Goal: Task Accomplishment & Management: Manage account settings

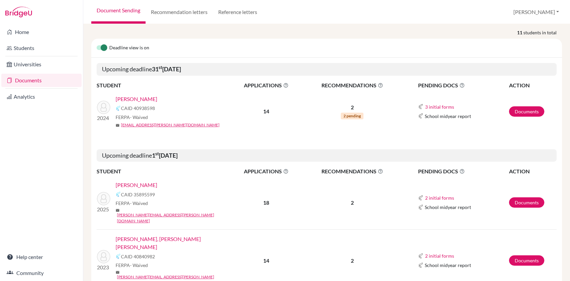
scroll to position [148, 0]
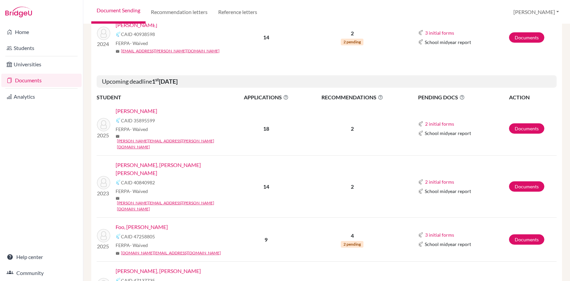
click at [149, 223] on link "Foo, Yu Xi Kenzie" at bounding box center [142, 227] width 52 height 8
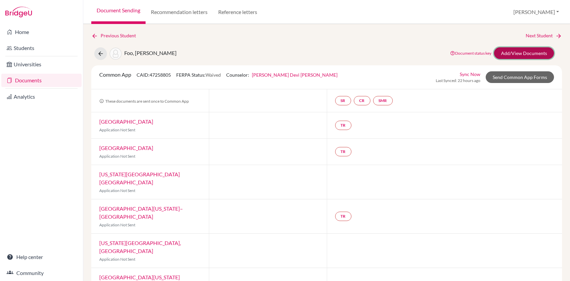
click at [522, 50] on link "Add/View Documents" at bounding box center [524, 53] width 60 height 12
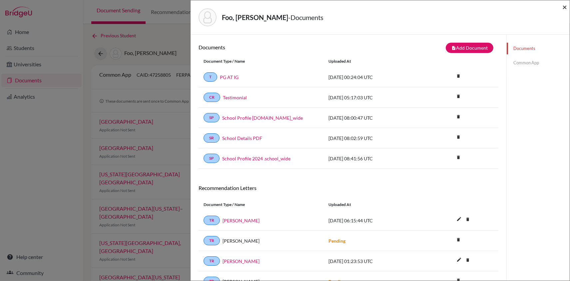
drag, startPoint x: 566, startPoint y: 5, endPoint x: 566, endPoint y: 12, distance: 7.0
click at [565, 5] on span "×" at bounding box center [565, 7] width 5 height 10
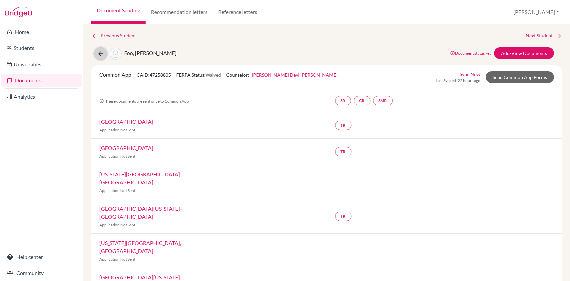
drag, startPoint x: 99, startPoint y: 53, endPoint x: 105, endPoint y: 56, distance: 7.3
click at [101, 53] on icon at bounding box center [100, 53] width 7 height 7
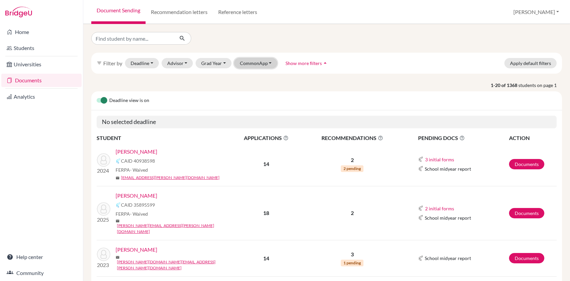
click at [259, 66] on button "CommonApp" at bounding box center [255, 63] width 43 height 10
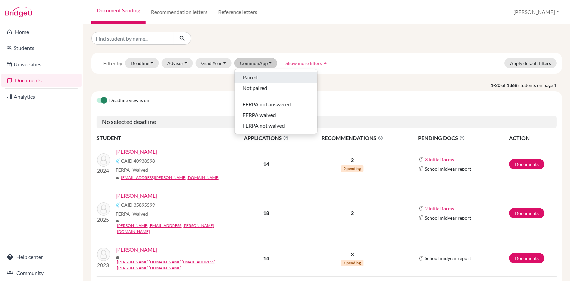
click at [254, 75] on span "Paired" at bounding box center [250, 77] width 15 height 8
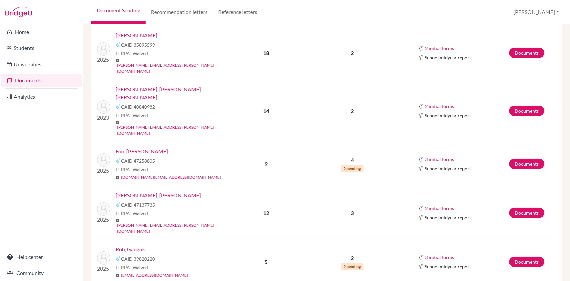
scroll to position [259, 0]
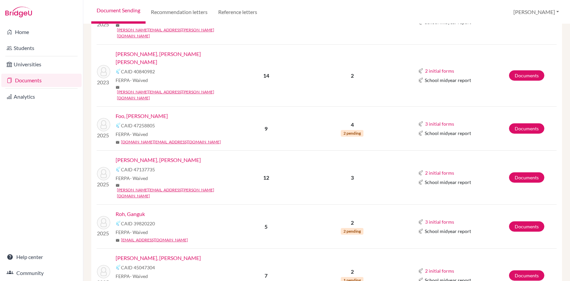
click at [136, 210] on link "Roh, Ganguk" at bounding box center [130, 214] width 29 height 8
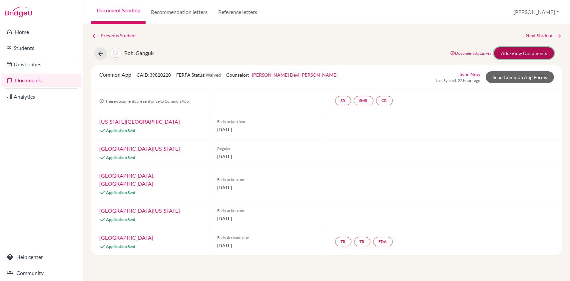
click at [539, 54] on link "Add/View Documents" at bounding box center [524, 53] width 60 height 12
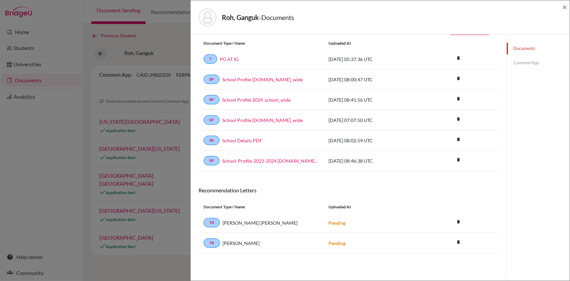
scroll to position [35, 0]
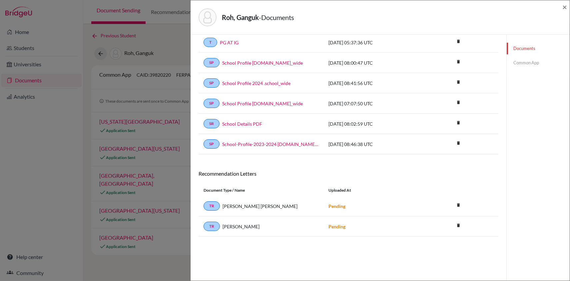
drag, startPoint x: 547, startPoint y: 112, endPoint x: 543, endPoint y: 113, distance: 3.7
click at [547, 112] on div "Documents Common App" at bounding box center [538, 140] width 63 height 281
click at [563, 5] on span "×" at bounding box center [565, 7] width 5 height 10
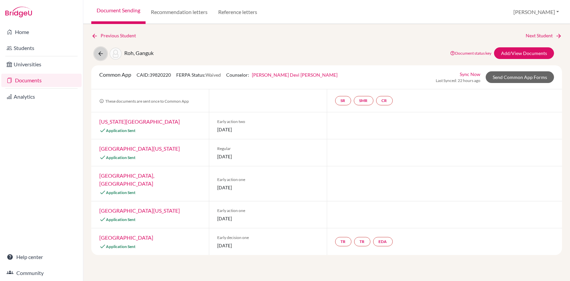
click at [101, 56] on icon at bounding box center [100, 53] width 7 height 7
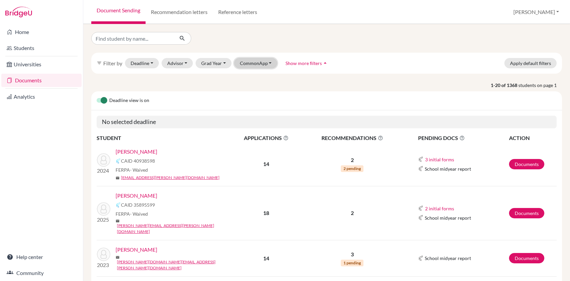
click at [262, 64] on button "CommonApp" at bounding box center [255, 63] width 43 height 10
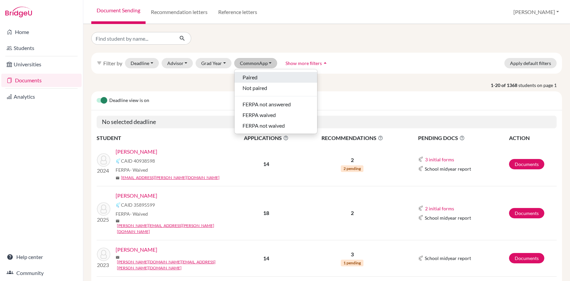
click at [262, 76] on div "Paired" at bounding box center [276, 77] width 67 height 8
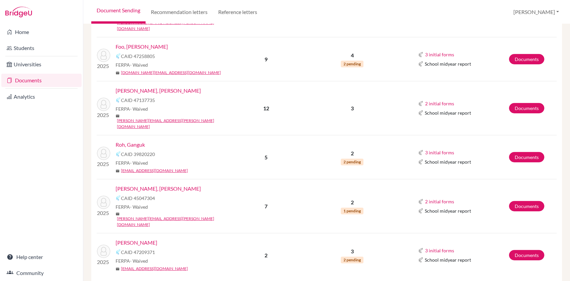
scroll to position [370, 0]
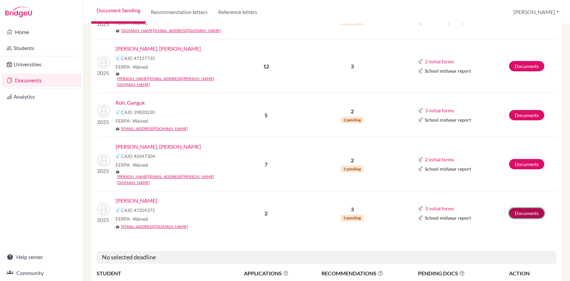
click at [523, 208] on link "Documents" at bounding box center [526, 213] width 35 height 10
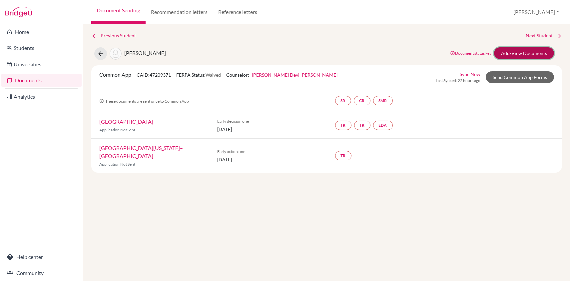
click at [545, 51] on link "Add/View Documents" at bounding box center [524, 53] width 60 height 12
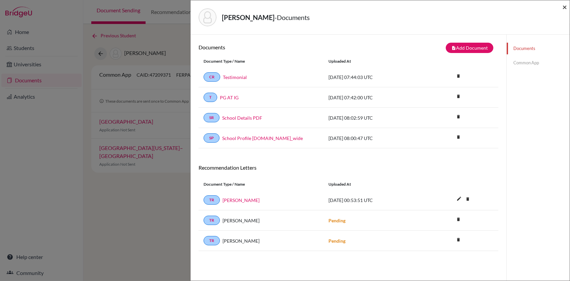
click at [565, 8] on span "×" at bounding box center [565, 7] width 5 height 10
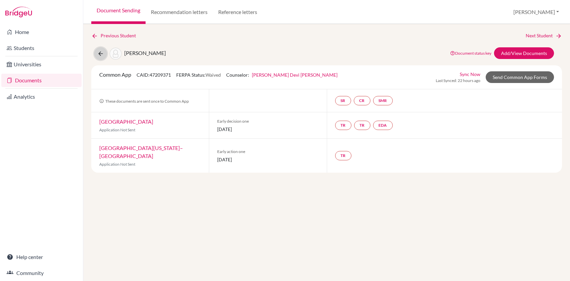
click at [102, 56] on icon at bounding box center [100, 53] width 7 height 7
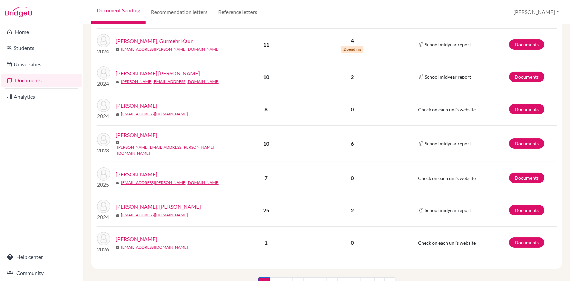
scroll to position [260, 0]
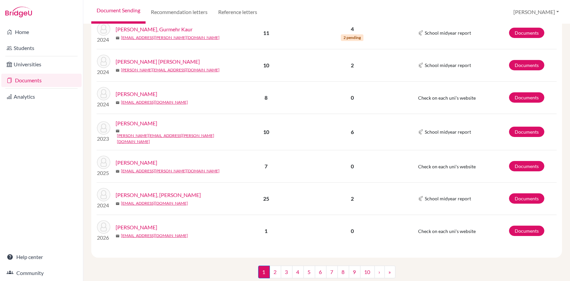
click at [141, 191] on link "Tan, Chelsea W" at bounding box center [158, 195] width 85 height 8
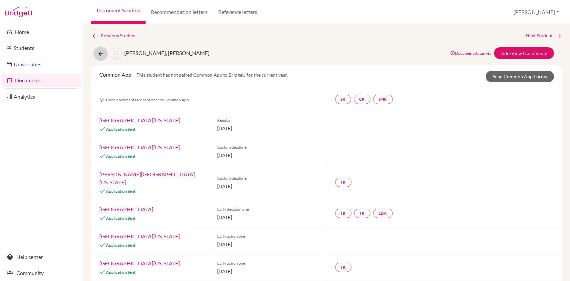
click at [100, 53] on icon at bounding box center [100, 53] width 7 height 7
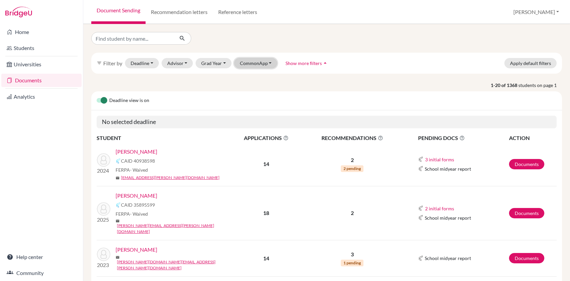
click at [254, 59] on button "CommonApp" at bounding box center [255, 63] width 43 height 10
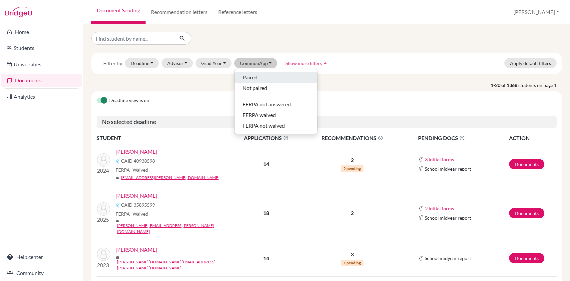
click at [256, 77] on div "Paired" at bounding box center [276, 77] width 67 height 8
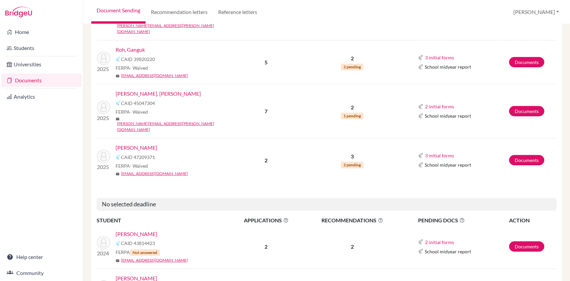
scroll to position [366, 0]
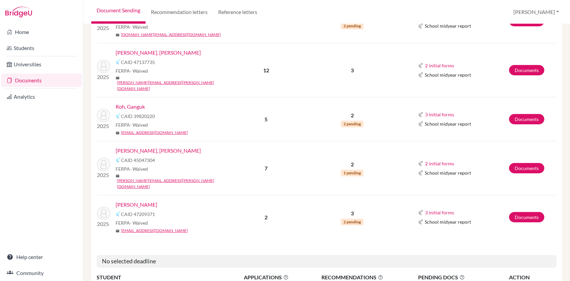
click at [164, 147] on link "[PERSON_NAME], [PERSON_NAME]" at bounding box center [158, 151] width 85 height 8
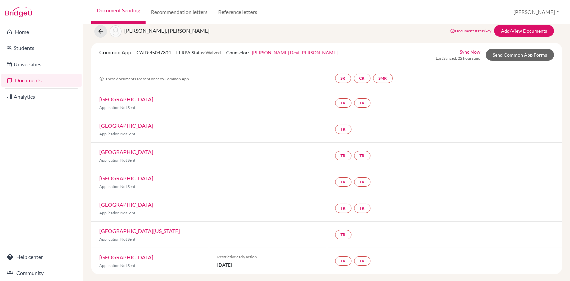
scroll to position [23, 0]
click at [529, 30] on link "Add/View Documents" at bounding box center [524, 31] width 60 height 12
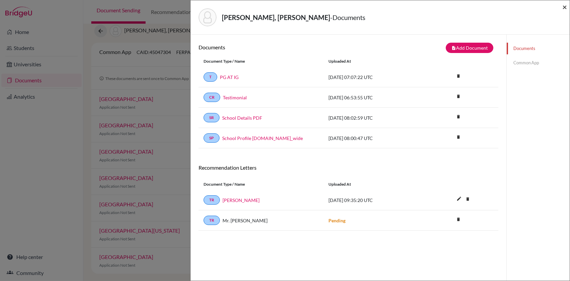
click at [564, 6] on span "×" at bounding box center [565, 7] width 5 height 10
